Goal: Task Accomplishment & Management: Complete application form

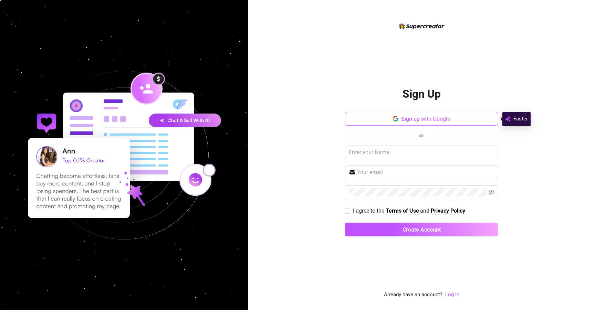
click at [433, 120] on span "Sign up with Google" at bounding box center [425, 119] width 49 height 7
click at [419, 120] on span "Sign up with Google" at bounding box center [425, 119] width 49 height 7
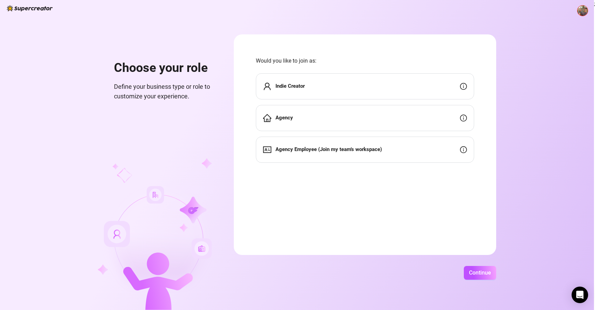
click at [450, 92] on div "Indie Creator" at bounding box center [365, 86] width 218 height 26
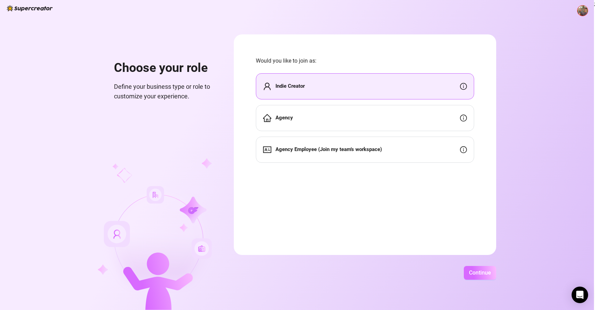
click at [485, 274] on span "Continue" at bounding box center [480, 273] width 22 height 7
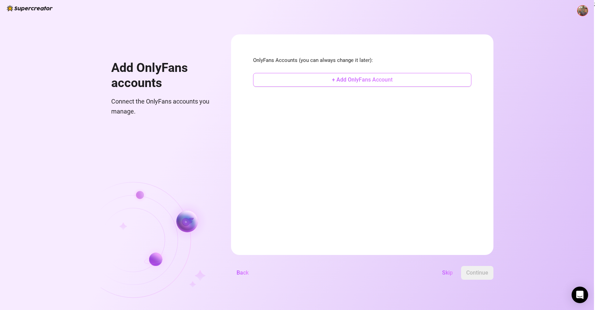
click at [390, 83] on span "+ Add OnlyFans Account" at bounding box center [362, 79] width 61 height 7
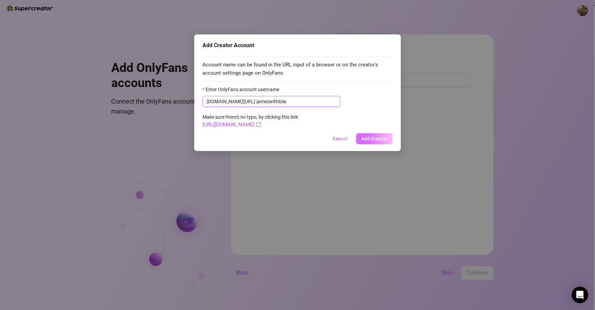
type input "jameswithlola"
click at [378, 141] on span "Add Creator" at bounding box center [374, 139] width 26 height 6
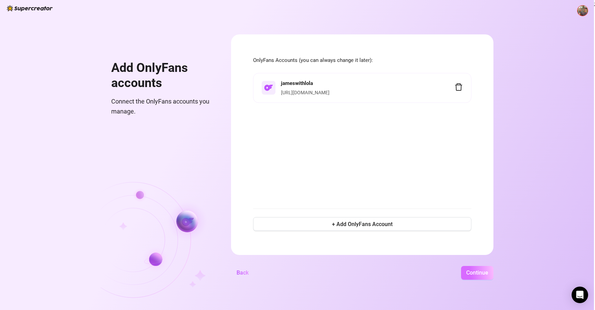
click at [477, 274] on span "Continue" at bounding box center [477, 273] width 22 height 7
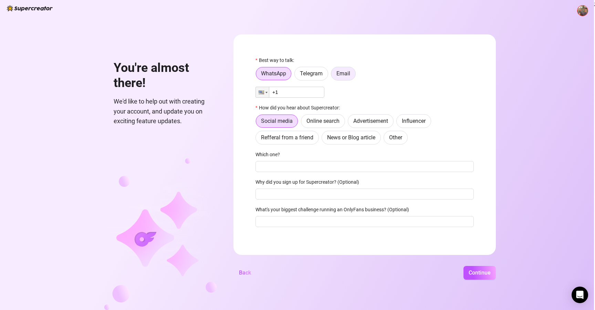
click at [333, 73] on label "Email" at bounding box center [343, 74] width 25 height 14
click at [333, 75] on input "Email" at bounding box center [333, 75] width 0 height 0
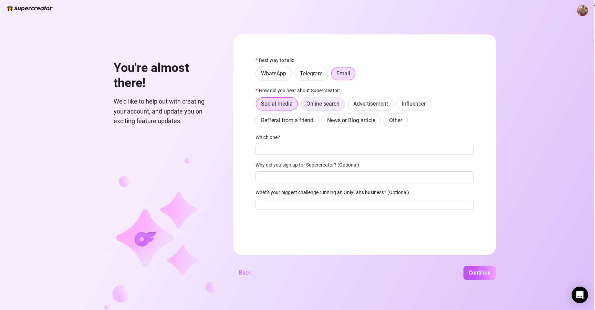
click at [331, 106] on span "Online search" at bounding box center [323, 104] width 33 height 7
click at [303, 106] on input "Online search" at bounding box center [303, 106] width 0 height 0
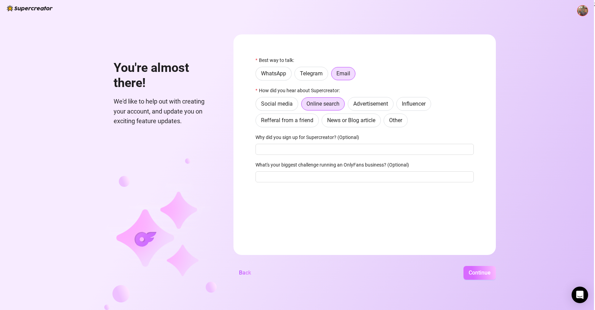
click at [476, 268] on button "Continue" at bounding box center [480, 273] width 32 height 14
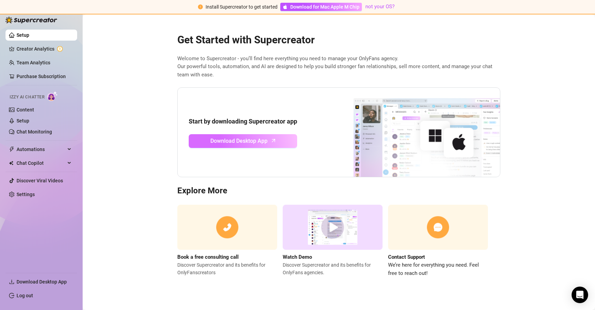
click at [254, 142] on span "Download Desktop App" at bounding box center [238, 141] width 57 height 9
